Goal: Navigation & Orientation: Find specific page/section

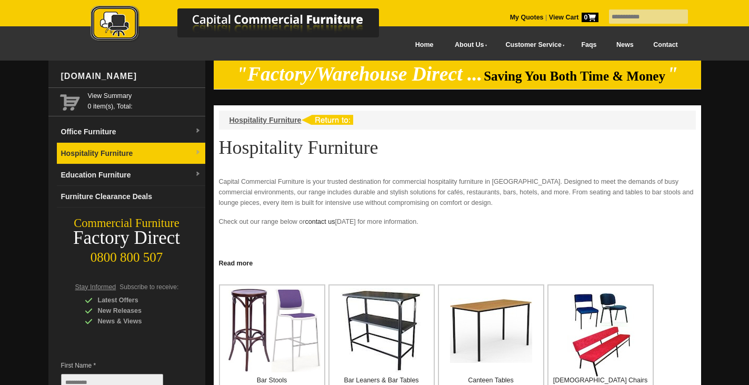
click at [136, 146] on link "Hospitality Furniture" at bounding box center [131, 154] width 149 height 22
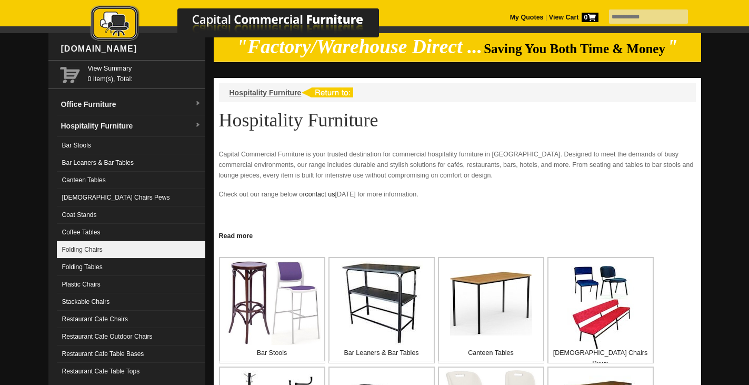
scroll to position [28, 0]
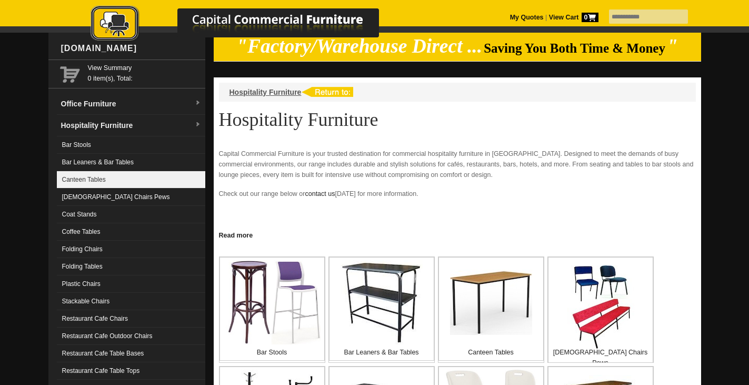
click at [83, 184] on link "Canteen Tables" at bounding box center [131, 179] width 149 height 17
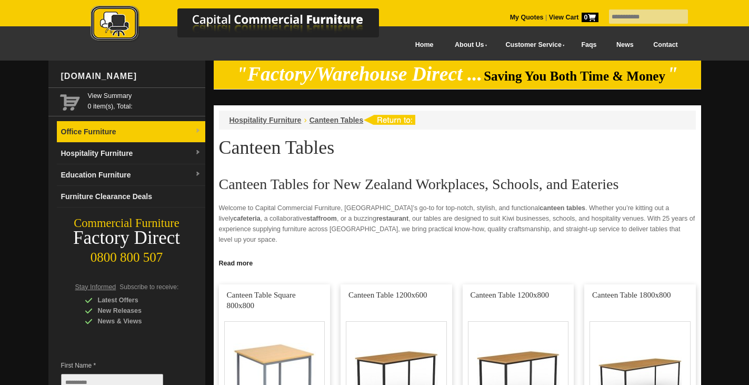
click at [147, 135] on link "Office Furniture" at bounding box center [131, 132] width 149 height 22
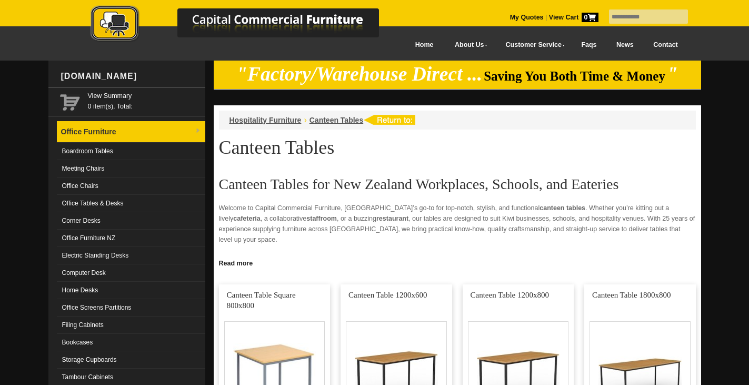
click at [139, 133] on link "Office Furniture" at bounding box center [131, 132] width 149 height 22
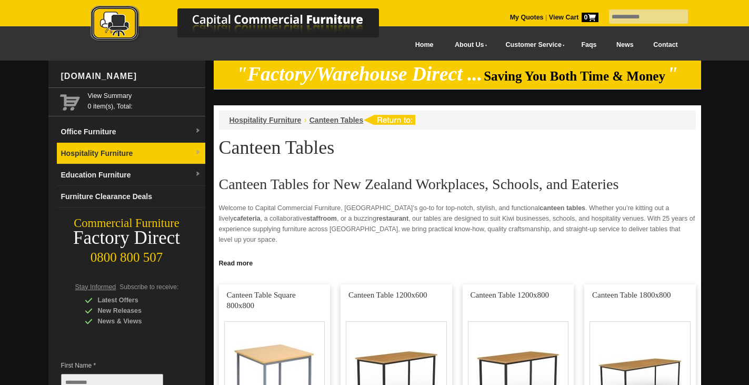
click at [134, 155] on link "Hospitality Furniture" at bounding box center [131, 154] width 149 height 22
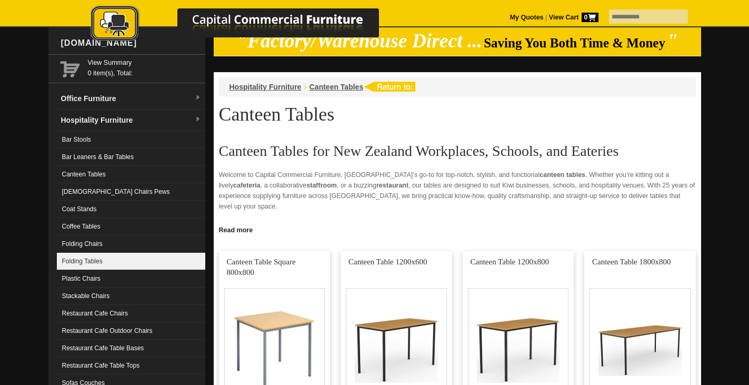
scroll to position [34, 0]
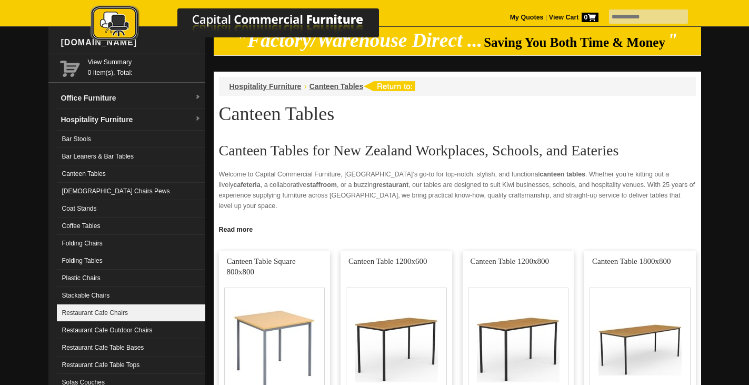
click at [122, 315] on link "Restaurant Cafe Chairs" at bounding box center [131, 312] width 149 height 17
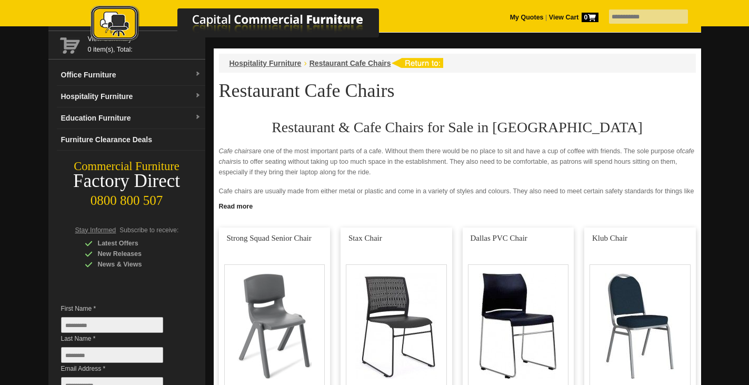
scroll to position [13, 0]
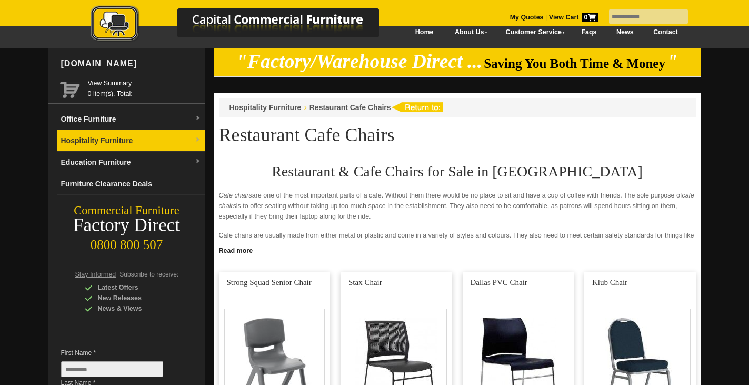
click at [156, 137] on link "Hospitality Furniture" at bounding box center [131, 141] width 149 height 22
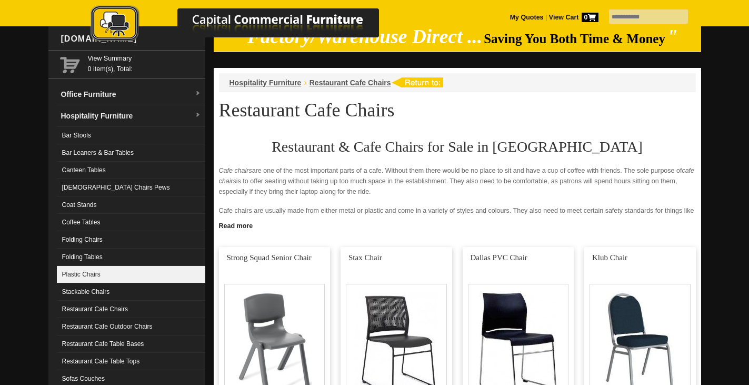
scroll to position [99, 0]
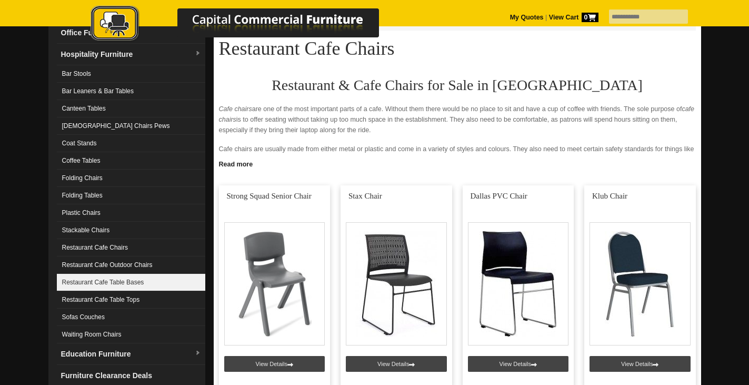
click at [115, 282] on link "Restaurant Cafe Table Bases" at bounding box center [131, 282] width 149 height 17
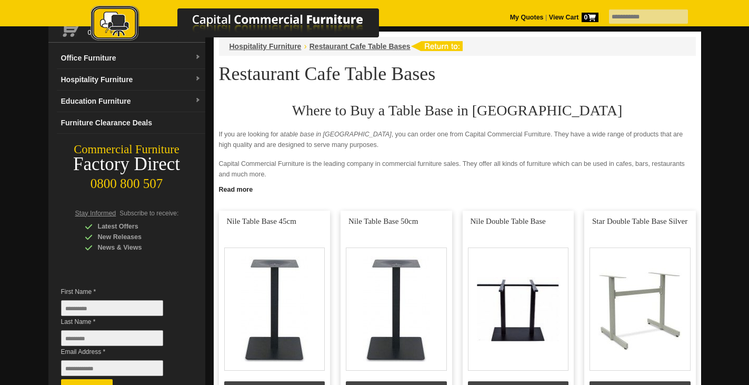
scroll to position [28, 0]
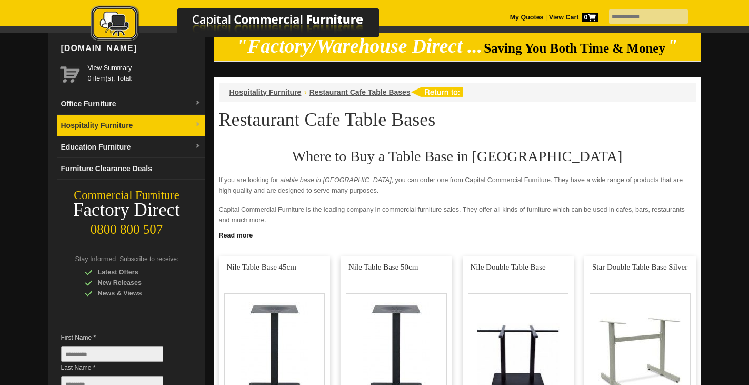
click at [162, 125] on link "Hospitality Furniture" at bounding box center [131, 126] width 149 height 22
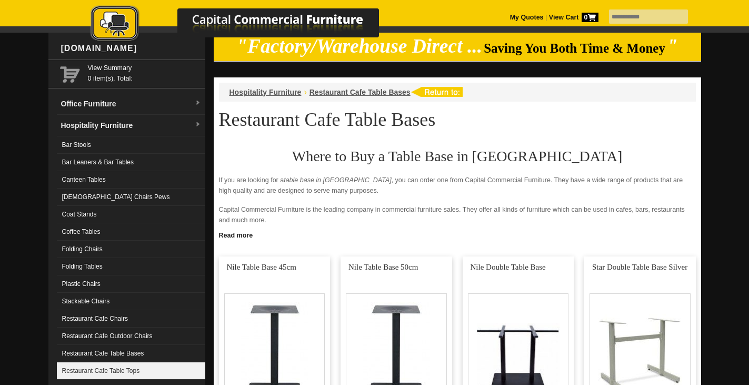
click at [100, 371] on link "Restaurant Cafe Table Tops" at bounding box center [131, 370] width 149 height 17
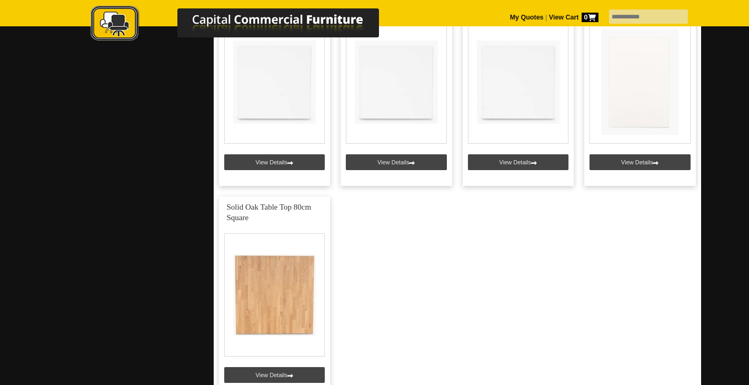
scroll to position [2534, 0]
